Goal: Task Accomplishment & Management: Manage account settings

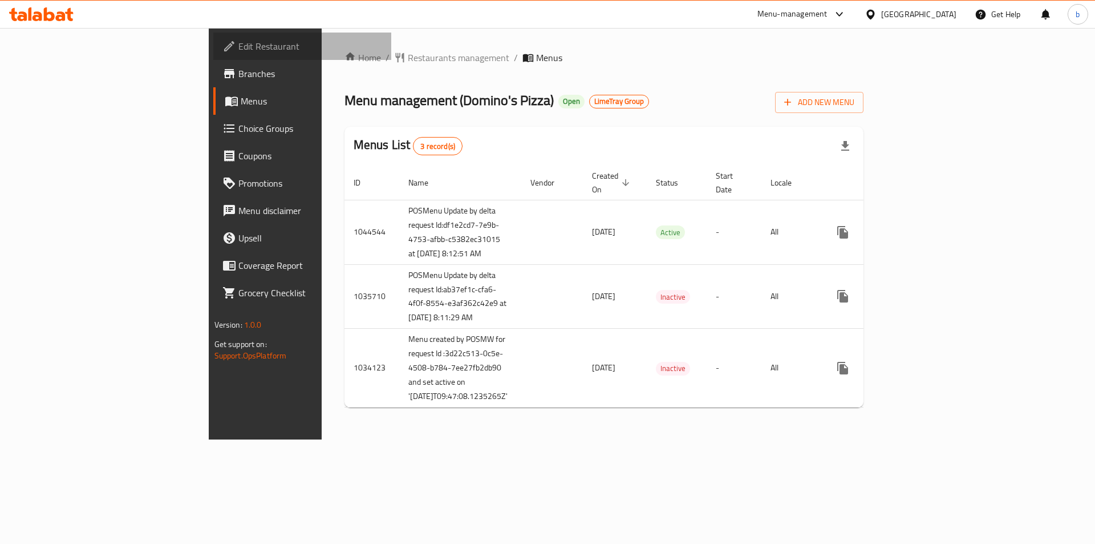
click at [238, 52] on span "Edit Restaurant" at bounding box center [310, 46] width 144 height 14
click at [213, 59] on link "Edit Restaurant" at bounding box center [302, 46] width 179 height 27
click at [238, 40] on span "Edit Restaurant" at bounding box center [310, 46] width 144 height 14
